Goal: Information Seeking & Learning: Learn about a topic

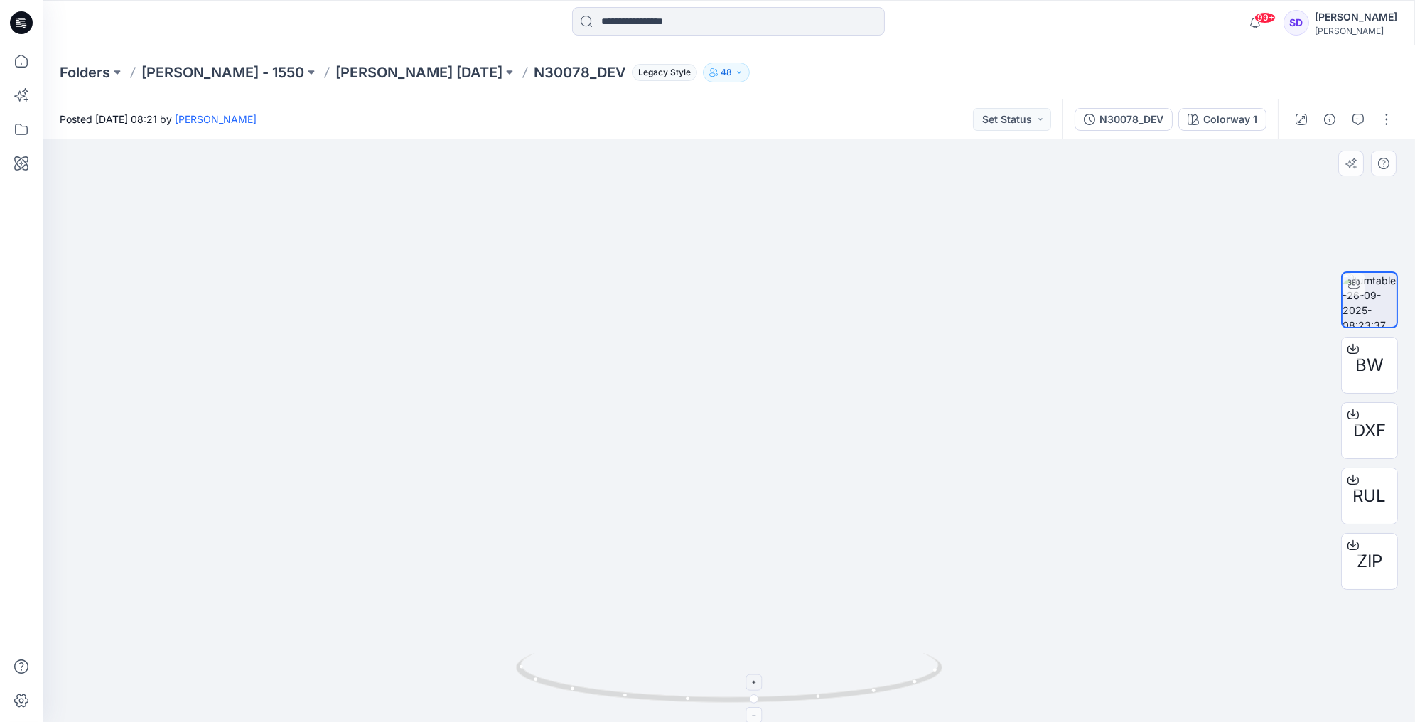
click at [755, 682] on icon at bounding box center [755, 683] width 4 height 4
click at [754, 717] on icon at bounding box center [755, 716] width 9 height 9
click at [755, 717] on icon at bounding box center [755, 716] width 9 height 9
click at [754, 680] on icon at bounding box center [755, 682] width 9 height 9
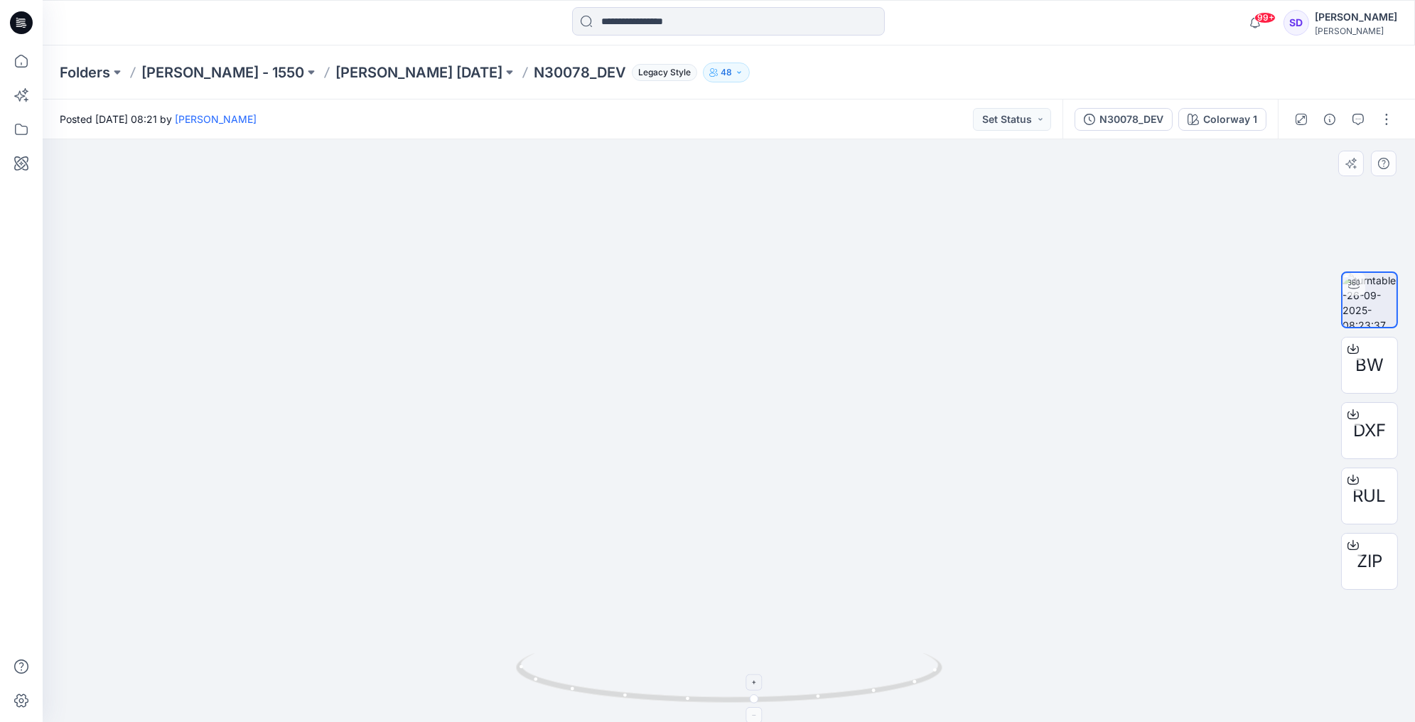
click at [755, 714] on icon at bounding box center [755, 716] width 9 height 9
drag, startPoint x: 754, startPoint y: 702, endPoint x: 871, endPoint y: 694, distance: 117.5
click at [871, 694] on icon at bounding box center [731, 679] width 430 height 53
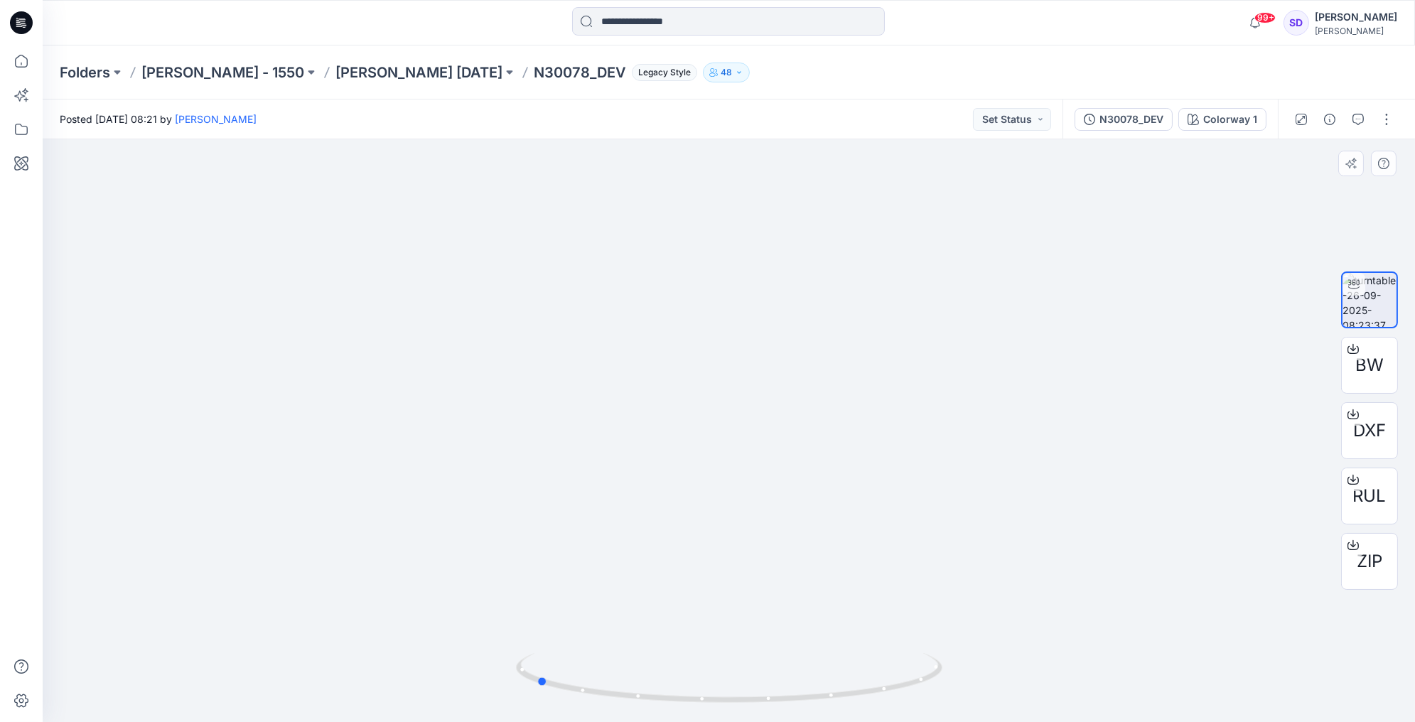
drag, startPoint x: 866, startPoint y: 693, endPoint x: 955, endPoint y: 684, distance: 90.0
click at [955, 684] on div at bounding box center [729, 430] width 1373 height 583
drag, startPoint x: 538, startPoint y: 682, endPoint x: 747, endPoint y: 673, distance: 209.2
click at [747, 673] on icon at bounding box center [731, 679] width 430 height 53
click at [882, 75] on div "Folders [PERSON_NAME] - 1550 [PERSON_NAME] [DATE] N30078_DEV Legacy Style 48" at bounding box center [674, 73] width 1228 height 20
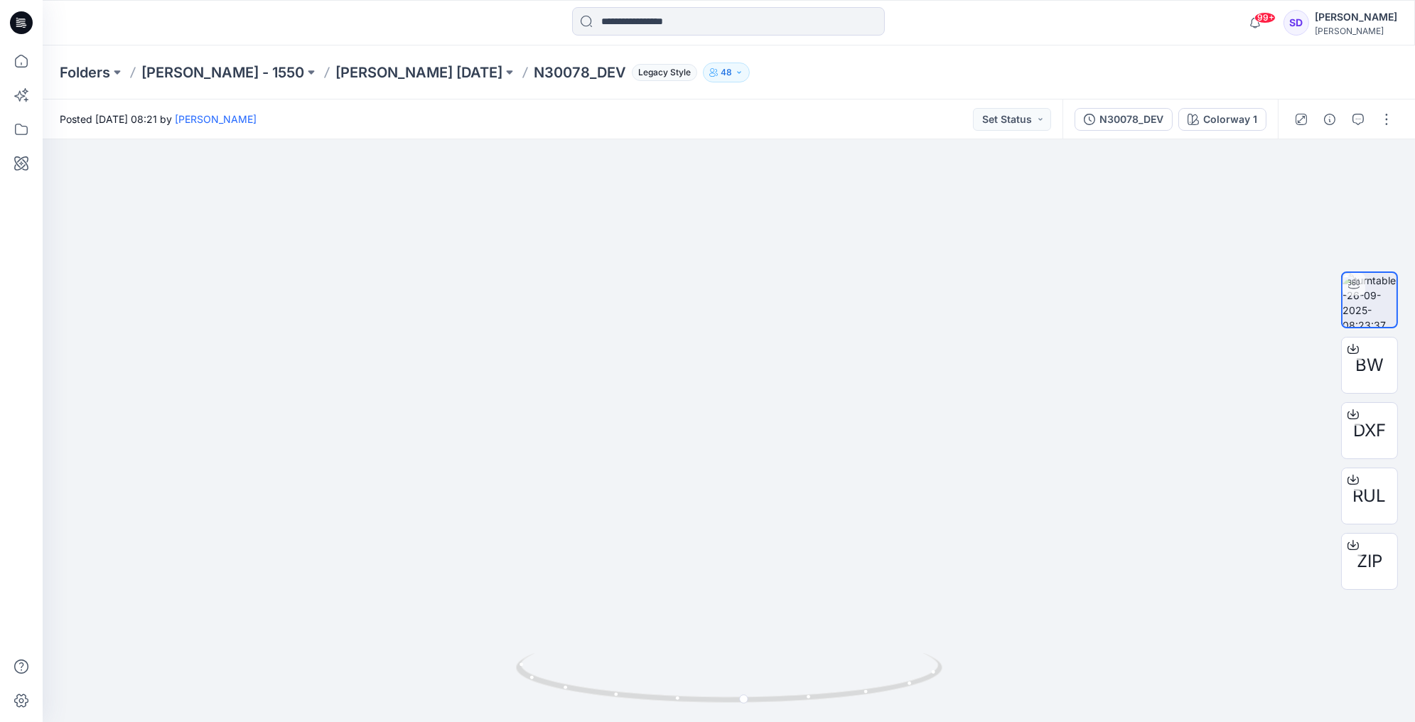
click at [913, 70] on div "Folders [PERSON_NAME] - 1550 [PERSON_NAME] [DATE] N30078_DEV Legacy Style 48" at bounding box center [674, 73] width 1228 height 20
click at [813, 68] on div "Folders [PERSON_NAME] - 1550 [PERSON_NAME] [DATE] N30078_DEV Legacy Style 48" at bounding box center [674, 73] width 1228 height 20
